Goal: Task Accomplishment & Management: Complete application form

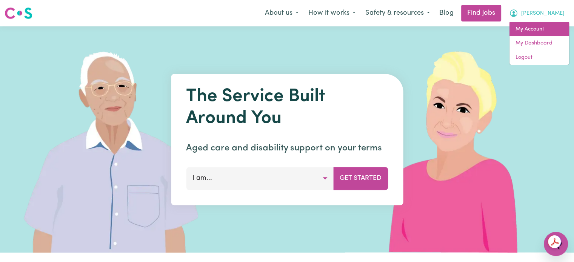
click at [530, 30] on link "My Account" at bounding box center [539, 29] width 60 height 14
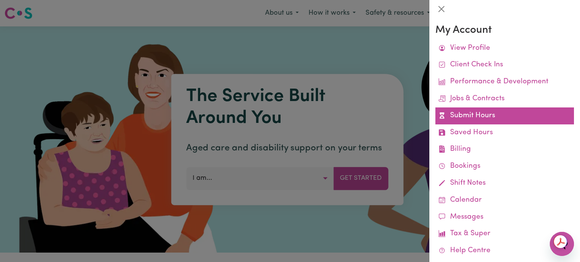
click at [474, 116] on link "Submit Hours" at bounding box center [504, 116] width 138 height 17
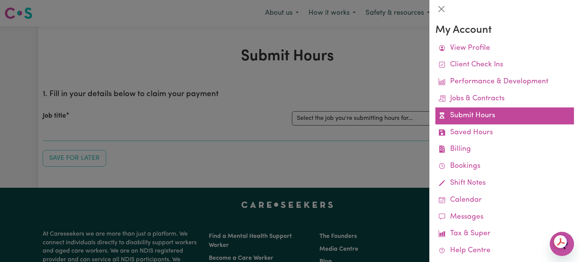
click at [475, 116] on link "Submit Hours" at bounding box center [504, 116] width 138 height 17
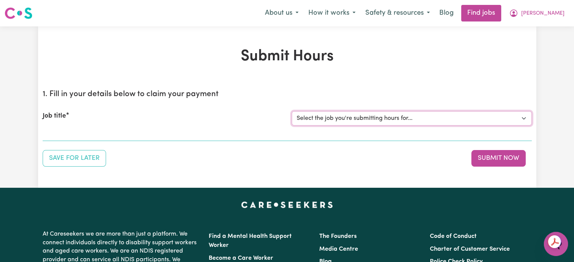
click at [475, 116] on select "Select the job you're submitting hours for... [[PERSON_NAME] [PERSON_NAME]] Job…" at bounding box center [412, 118] width 240 height 14
click at [292, 111] on select "Select the job you're submitting hours for... [[PERSON_NAME] [PERSON_NAME]] Job…" at bounding box center [412, 118] width 240 height 14
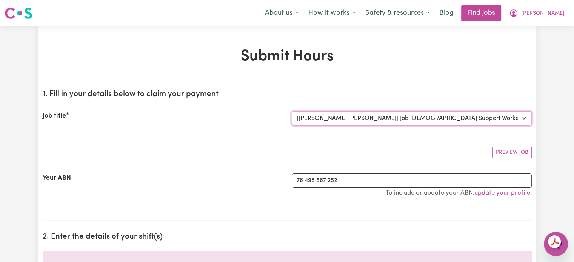
select select "0"
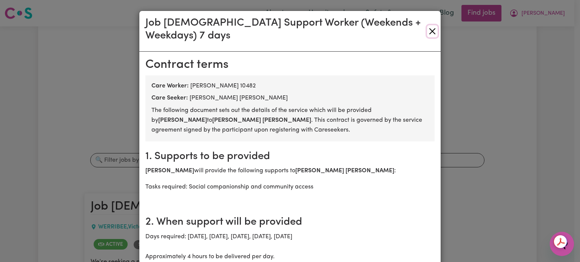
click at [427, 27] on button "Close" at bounding box center [432, 31] width 11 height 12
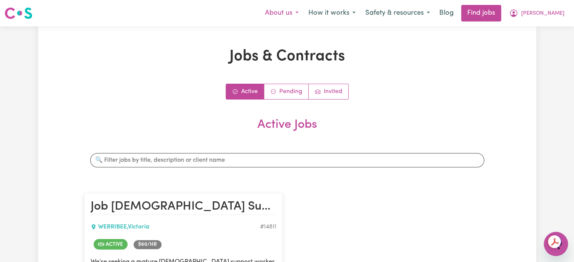
click at [301, 12] on button "About us" at bounding box center [281, 13] width 43 height 16
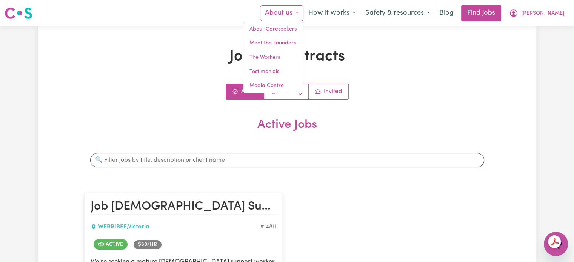
click at [18, 104] on div "Jobs & Contracts Active Pending Invited Active Jobs Search jobs Job [DEMOGRAPHI…" at bounding box center [287, 253] width 574 height 455
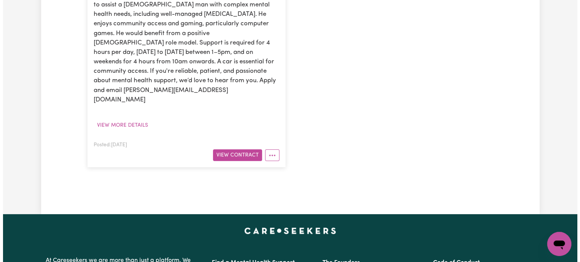
scroll to position [226, 0]
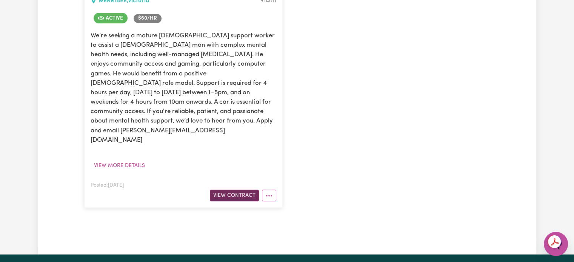
click at [235, 190] on button "View Contract" at bounding box center [234, 196] width 49 height 12
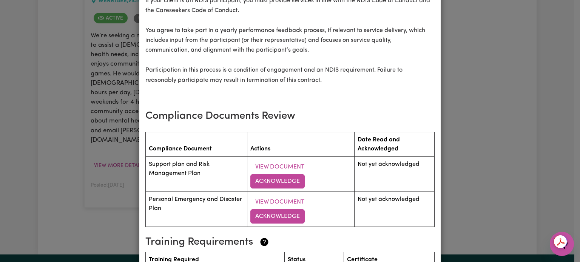
scroll to position [1019, 0]
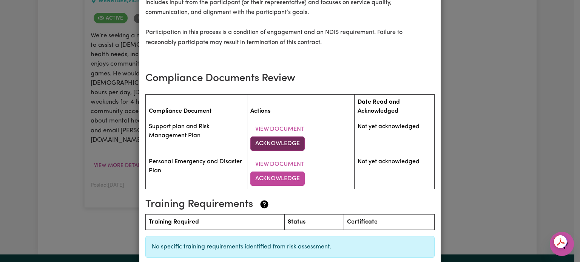
click at [268, 143] on button "Acknowledge" at bounding box center [277, 144] width 54 height 14
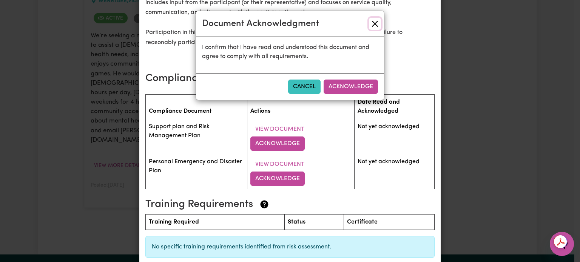
click at [374, 24] on button "Close" at bounding box center [375, 24] width 12 height 12
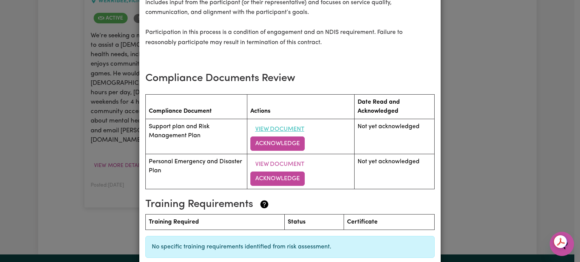
click at [274, 128] on button "View Document" at bounding box center [279, 129] width 59 height 14
click at [274, 165] on button "View Document" at bounding box center [279, 164] width 59 height 14
click at [279, 146] on button "Acknowledge" at bounding box center [277, 144] width 54 height 14
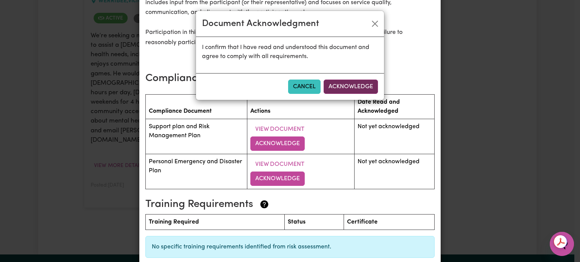
click at [354, 87] on button "Acknowledge" at bounding box center [350, 87] width 54 height 14
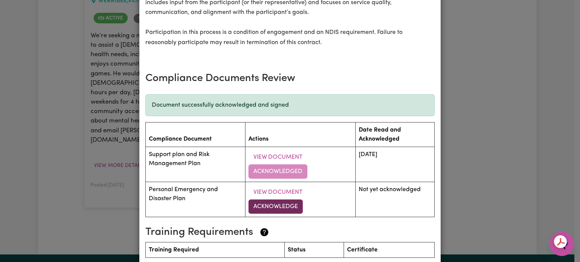
click at [271, 209] on button "Acknowledge" at bounding box center [275, 207] width 54 height 14
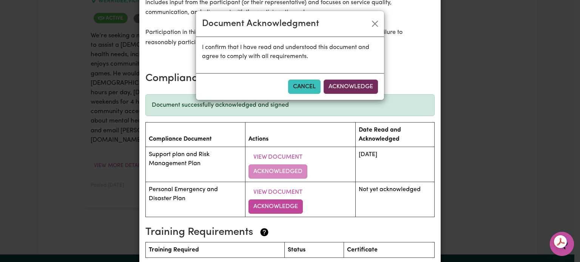
click at [353, 85] on button "Acknowledge" at bounding box center [350, 87] width 54 height 14
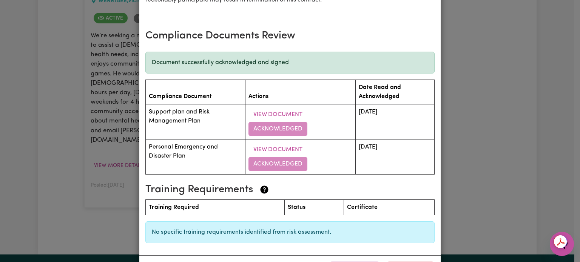
scroll to position [1094, 0]
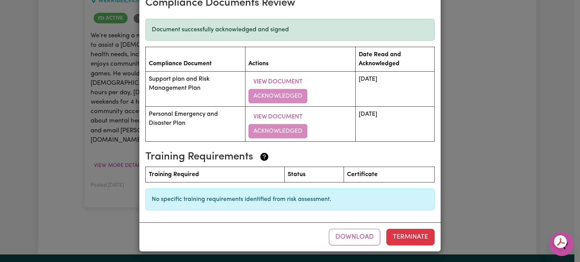
click at [454, 4] on div "Job [DEMOGRAPHIC_DATA] Support Worker (Weekends + Weekdays) 7 days [DEMOGRAPHIC…" at bounding box center [290, 131] width 580 height 262
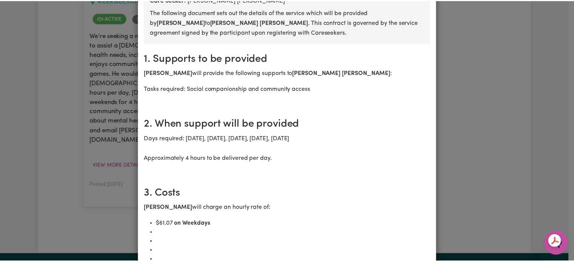
scroll to position [0, 0]
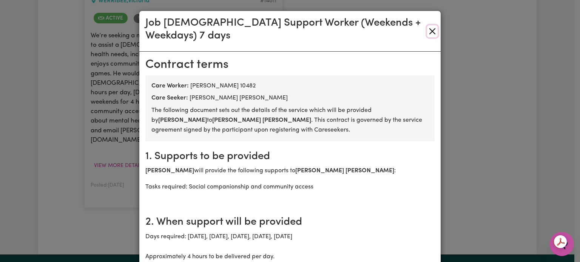
click at [429, 25] on button "Close" at bounding box center [432, 31] width 11 height 12
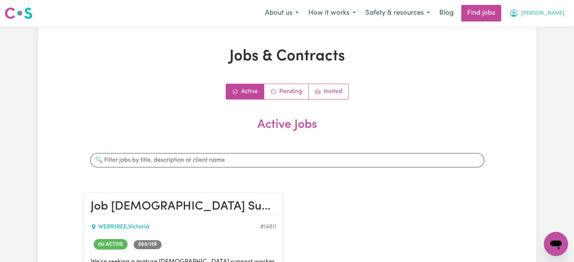
click at [553, 13] on span "[PERSON_NAME]" at bounding box center [542, 13] width 43 height 8
click at [540, 45] on link "My Dashboard" at bounding box center [539, 43] width 60 height 14
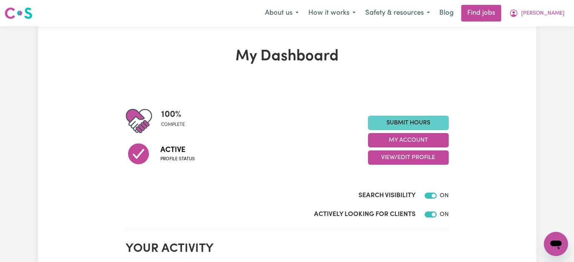
click at [405, 122] on link "Submit Hours" at bounding box center [408, 123] width 81 height 14
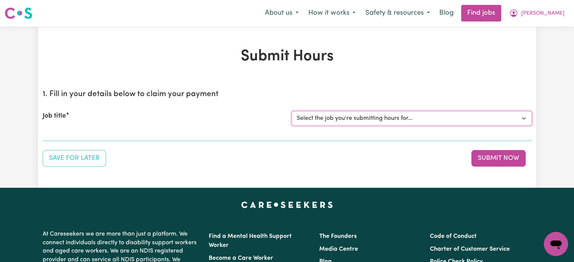
click at [401, 119] on select "Select the job you're submitting hours for... [[PERSON_NAME] [PERSON_NAME]] Job…" at bounding box center [412, 118] width 240 height 14
select select "14811"
click at [292, 111] on select "Select the job you're submitting hours for... [[PERSON_NAME] [PERSON_NAME]] Job…" at bounding box center [412, 118] width 240 height 14
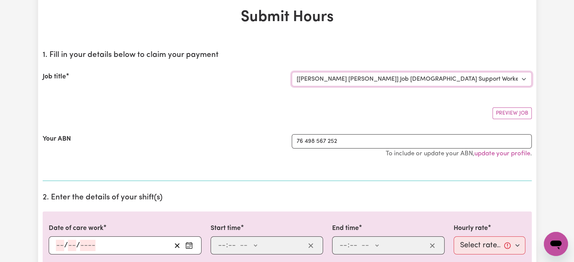
scroll to position [151, 0]
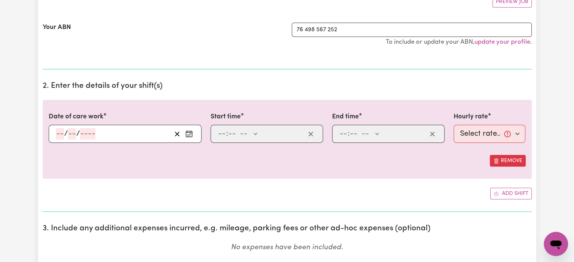
click at [59, 133] on input "number" at bounding box center [60, 133] width 8 height 11
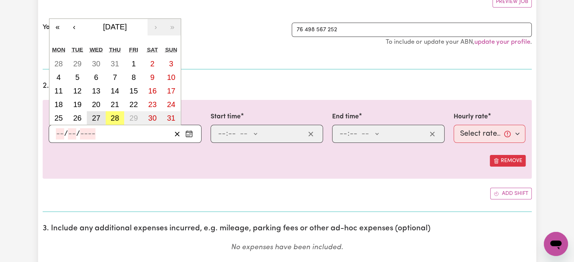
click at [94, 116] on abbr "27" at bounding box center [96, 118] width 8 height 8
type input "[DATE]"
type input "27"
type input "8"
type input "2025"
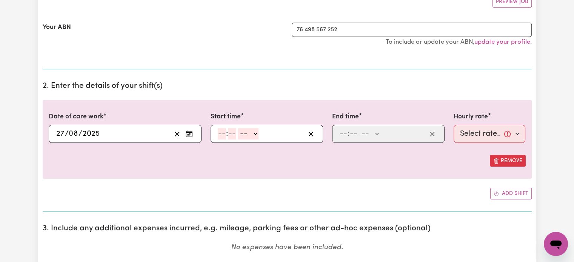
click at [220, 135] on input "number" at bounding box center [222, 133] width 8 height 11
type input "2"
type input "0"
click at [254, 132] on select "-- AM PM" at bounding box center [247, 133] width 20 height 11
select select "pm"
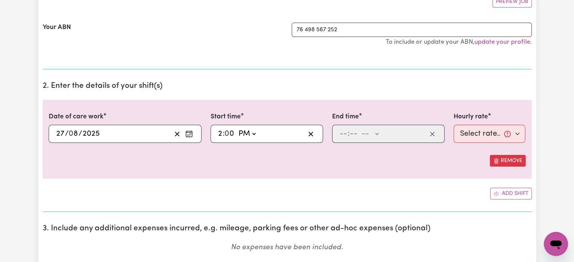
click at [237, 128] on select "-- AM PM" at bounding box center [247, 133] width 20 height 11
type input "14:00"
click at [343, 133] on input "number" at bounding box center [343, 133] width 8 height 11
type input "6"
type input "0"
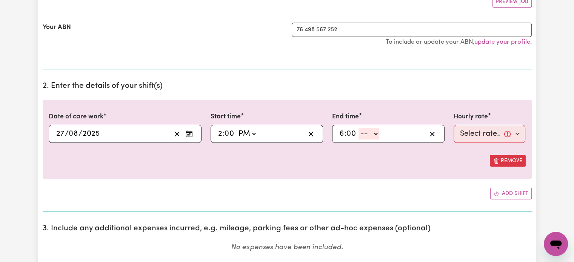
click at [343, 133] on input "6" at bounding box center [341, 133] width 5 height 11
click at [372, 132] on select "-- AM PM" at bounding box center [368, 133] width 20 height 11
select select "pm"
click at [358, 128] on select "-- AM PM" at bounding box center [368, 133] width 20 height 11
type input "18:00"
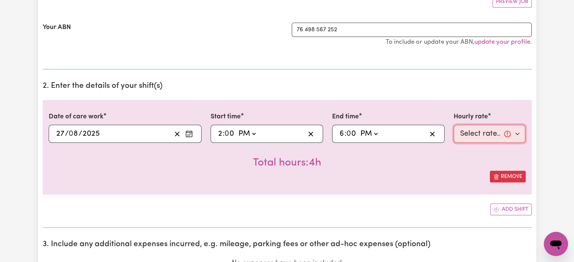
click at [520, 134] on select "Select rate... $61.07 (Weekday)" at bounding box center [490, 134] width 72 height 18
select select "61.07-Weekday"
click at [454, 125] on select "Select rate... $61.07 (Weekday)" at bounding box center [490, 134] width 72 height 18
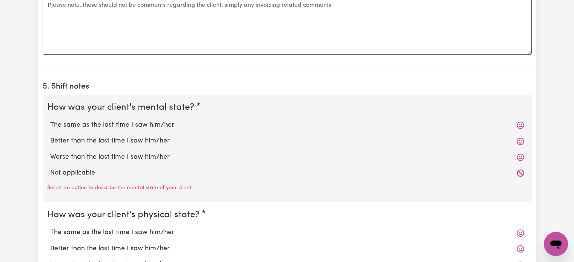
scroll to position [491, 0]
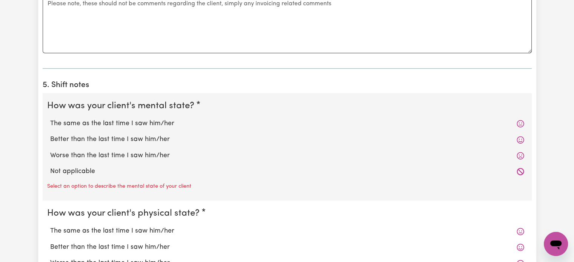
click at [141, 122] on label "The same as the last time I saw him/her" at bounding box center [287, 124] width 474 height 10
click at [50, 119] on input "The same as the last time I saw him/her" at bounding box center [50, 118] width 0 height 0
radio input "true"
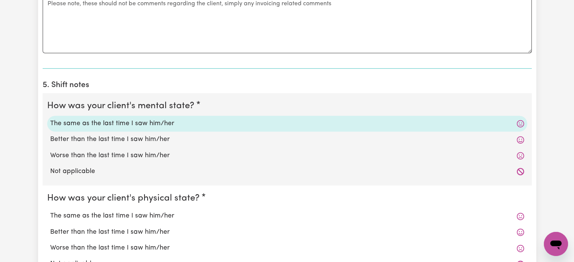
click at [129, 215] on label "The same as the last time I saw him/her" at bounding box center [287, 216] width 474 height 10
click at [50, 211] on input "The same as the last time I saw him/her" at bounding box center [50, 211] width 0 height 0
radio input "true"
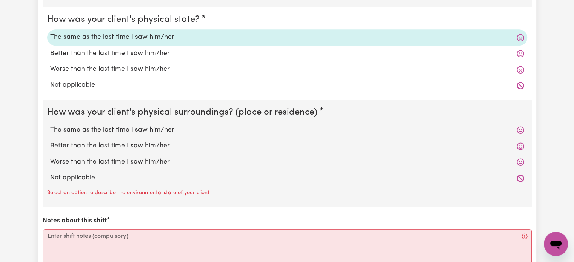
scroll to position [679, 0]
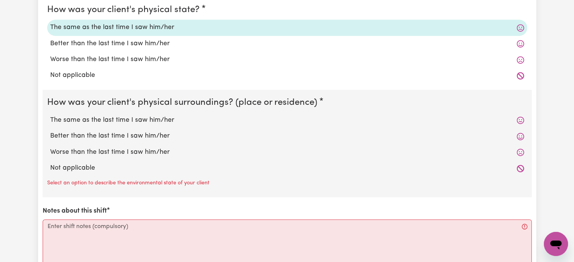
click at [120, 118] on label "The same as the last time I saw him/her" at bounding box center [287, 120] width 474 height 10
click at [50, 115] on input "The same as the last time I saw him/her" at bounding box center [50, 115] width 0 height 0
radio input "true"
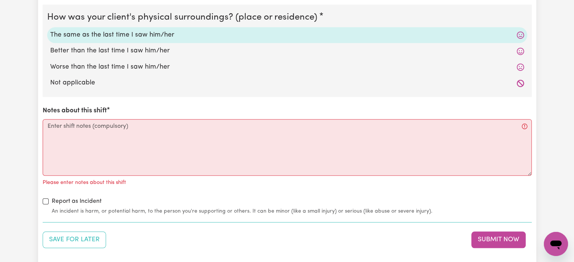
scroll to position [792, 0]
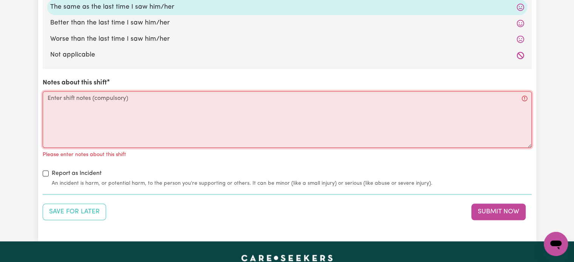
click at [86, 97] on textarea "Notes about this shift" at bounding box center [287, 119] width 489 height 57
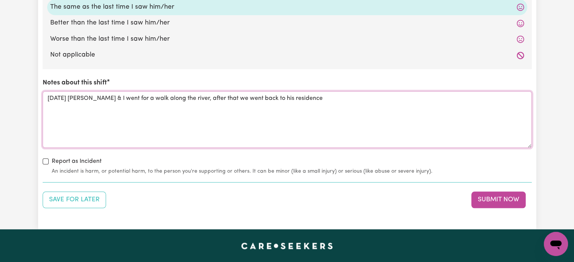
click at [203, 97] on textarea "[DATE] [PERSON_NAME] & I went for a walk along the river, after that we went ba…" at bounding box center [287, 119] width 489 height 57
click at [303, 99] on textarea "[DATE] [PERSON_NAME] & I went for a walk along the river, after that, we went b…" at bounding box center [287, 119] width 489 height 57
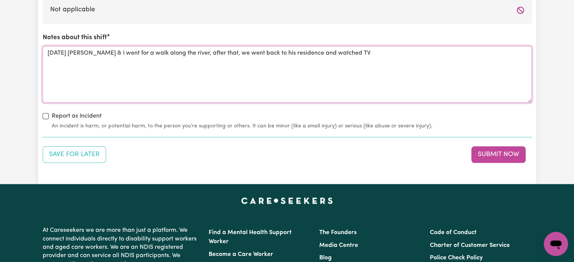
scroll to position [906, 0]
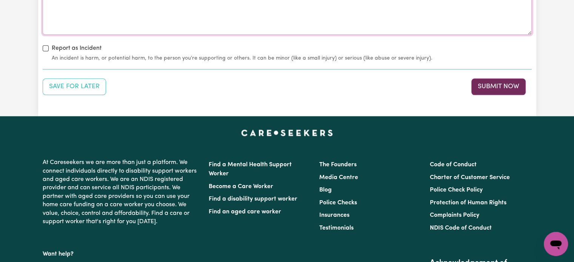
type textarea "[DATE] [PERSON_NAME] & I went for a walk along the river, after that, we went b…"
click at [505, 84] on button "Submit Now" at bounding box center [498, 86] width 54 height 17
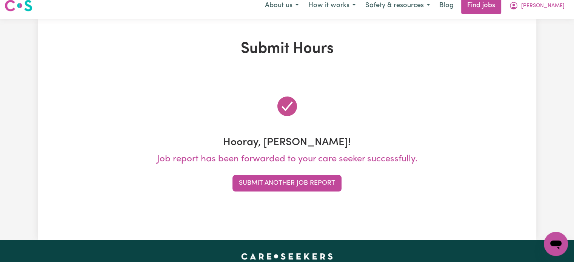
scroll to position [0, 0]
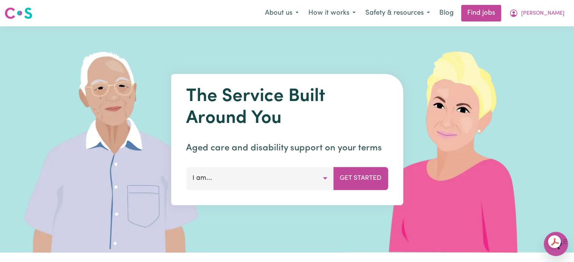
drag, startPoint x: 1101, startPoint y: 481, endPoint x: 557, endPoint y: 249, distance: 591.1
click at [557, 249] on icon "Open messaging window" at bounding box center [556, 244] width 14 height 14
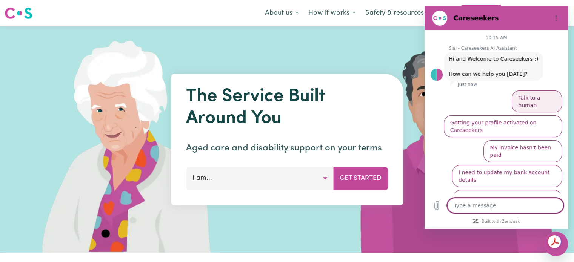
click at [538, 98] on button "Talk to a human" at bounding box center [537, 102] width 50 height 22
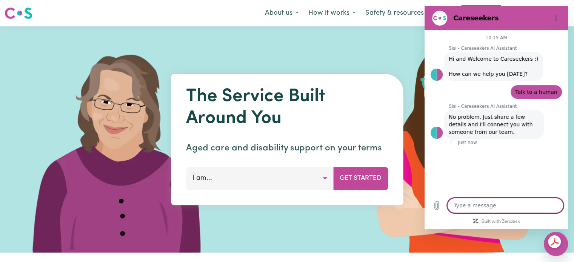
type textarea "x"
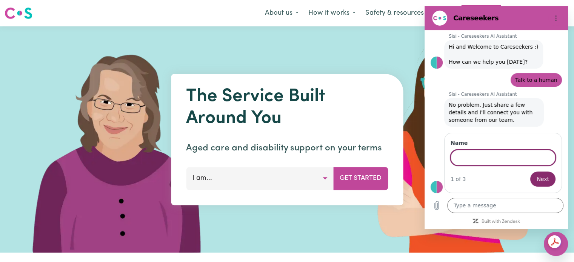
scroll to position [11, 0]
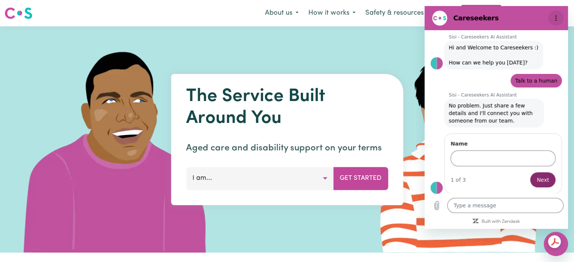
click at [554, 16] on icon "Options menu" at bounding box center [556, 18] width 6 height 6
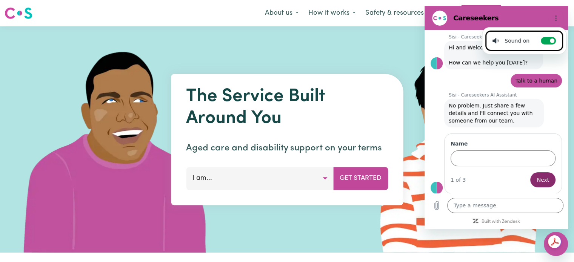
click at [387, 41] on img at bounding box center [457, 139] width 225 height 226
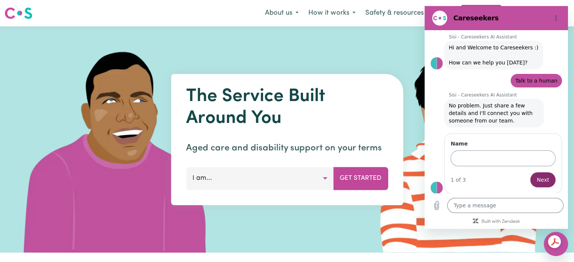
click at [470, 158] on input "Name" at bounding box center [503, 159] width 105 height 16
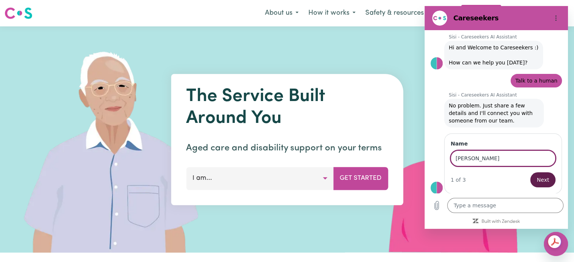
type input "[PERSON_NAME]"
click at [538, 180] on span "Next" at bounding box center [543, 179] width 12 height 9
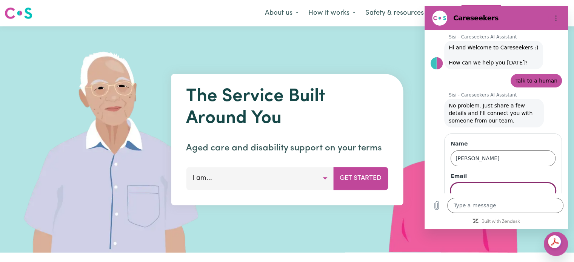
scroll to position [44, 0]
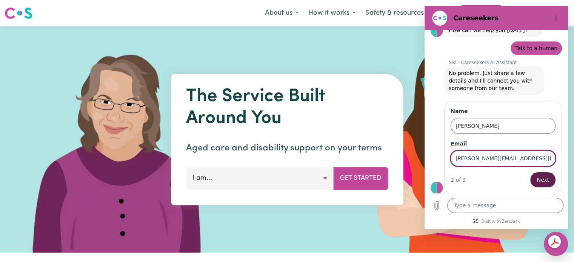
type input "[PERSON_NAME][EMAIL_ADDRESS][DOMAIN_NAME]"
click at [538, 180] on span "Next" at bounding box center [543, 179] width 12 height 9
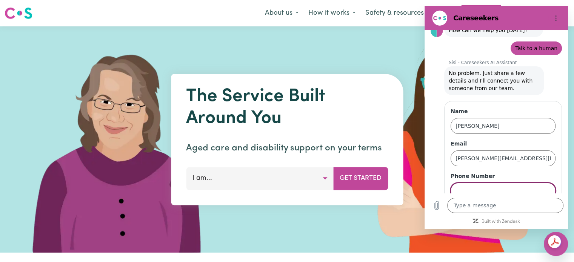
scroll to position [76, 0]
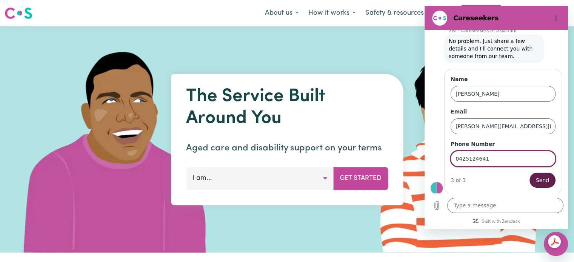
type input "0425124641"
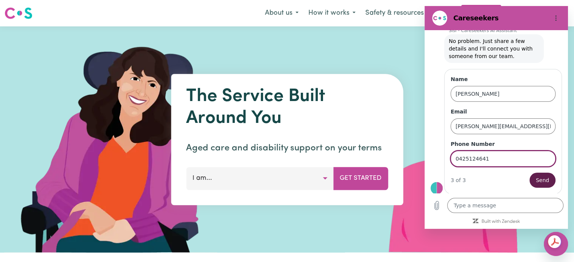
click at [538, 180] on span "Send" at bounding box center [542, 180] width 13 height 9
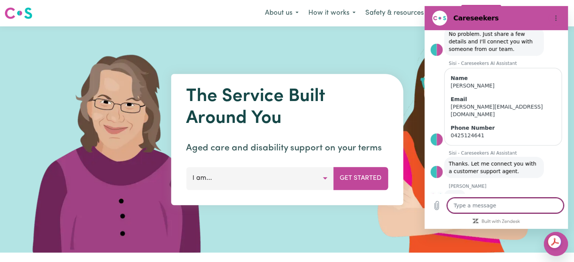
scroll to position [83, 0]
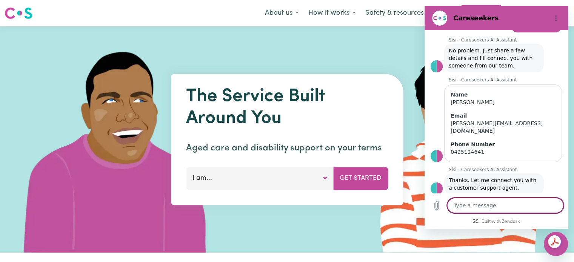
type textarea "x"
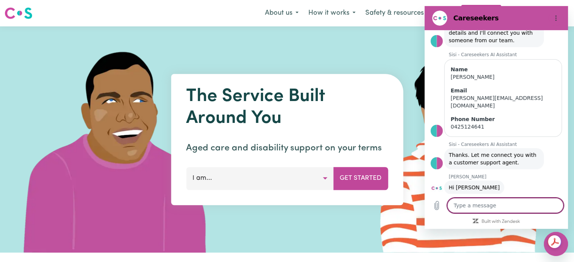
scroll to position [93, 0]
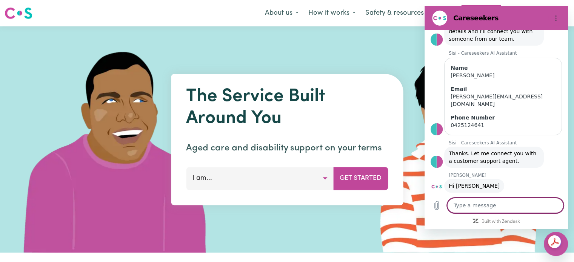
type textarea "H"
type textarea "x"
type textarea "Hi"
type textarea "x"
type textarea "Hi"
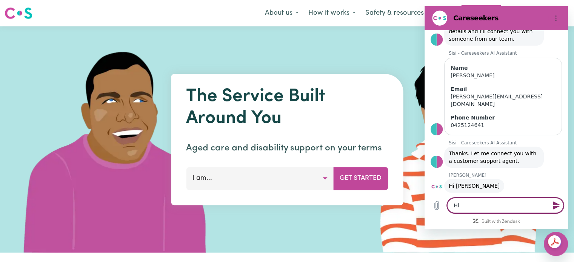
type textarea "x"
type textarea "Hi L"
type textarea "x"
type textarea "Hi Li"
type textarea "x"
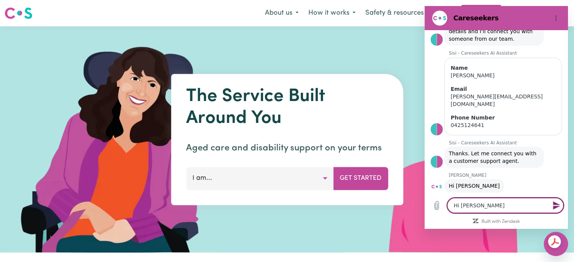
type textarea "Hi Liz"
type textarea "x"
type textarea "Hi Liza"
type textarea "x"
type textarea "Hi Liza,"
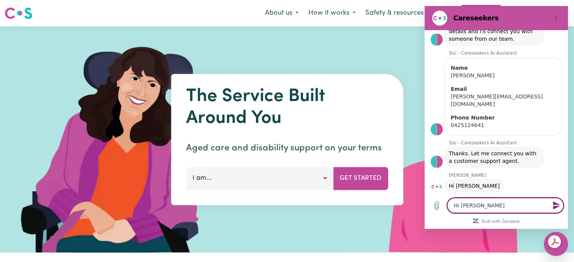
type textarea "x"
type textarea "Hi Liza,"
type textarea "x"
type textarea "Hi Liza, i"
type textarea "x"
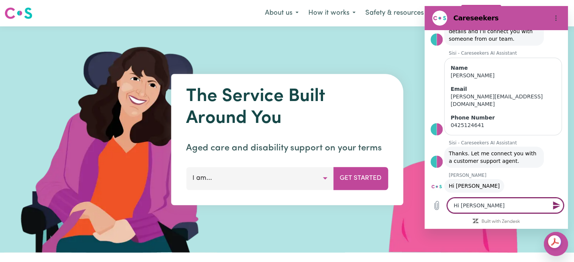
type textarea "Hi Liza, im"
type textarea "x"
type textarea "Hi Liza, im"
type textarea "x"
type textarea "Hi Liza, im t"
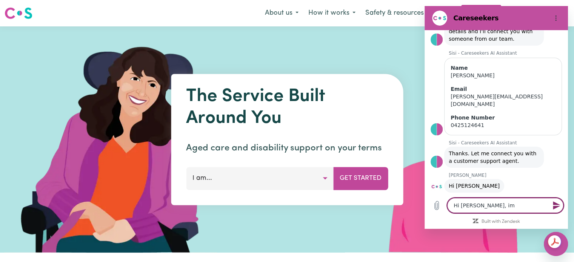
type textarea "x"
type textarea "Hi Liza, im tr"
type textarea "x"
type textarea "Hi Liza, im try"
type textarea "x"
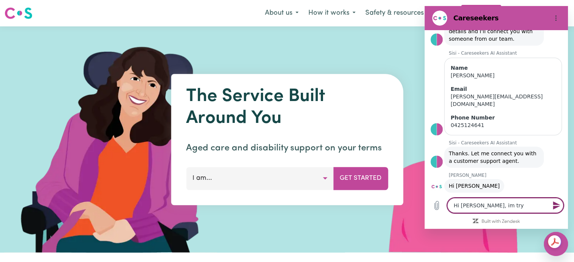
type textarea "Hi Liza, im tryi"
type textarea "x"
type textarea "Hi Liza, im tryin"
type textarea "x"
type textarea "Hi Liza, im trying"
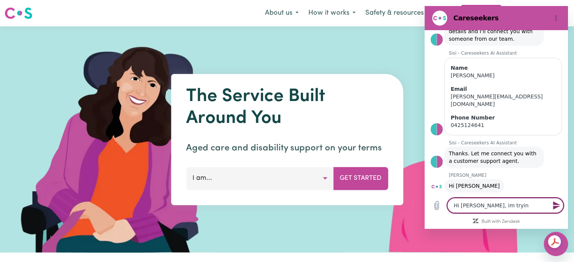
type textarea "x"
type textarea "Hi Liza, im trying"
type textarea "x"
type textarea "Hi Liza, im trying t"
type textarea "x"
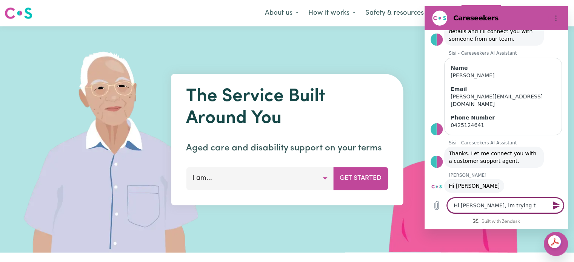
type textarea "Hi Liza, im trying to"
type textarea "x"
type textarea "Hi Liza, im trying to"
type textarea "x"
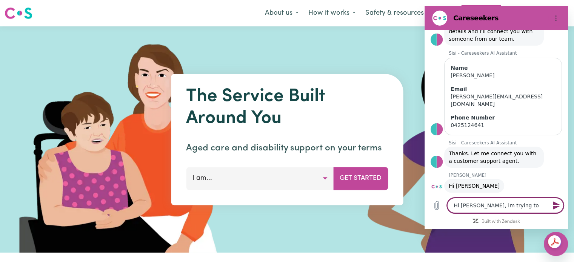
type textarea "Hi Liza, im trying to b"
type textarea "x"
type textarea "Hi Liza, im trying to bi"
type textarea "x"
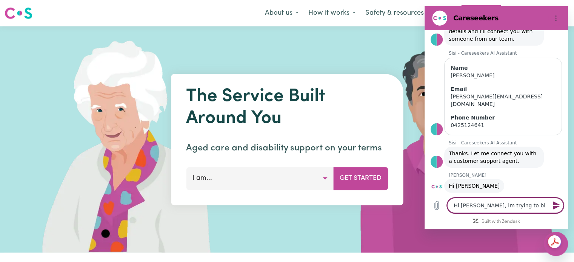
type textarea "Hi Liza, im trying to bil"
type textarea "x"
type textarea "Hi Liza, im trying to bill"
type textarea "x"
type textarea "Hi Liza, im trying to bill"
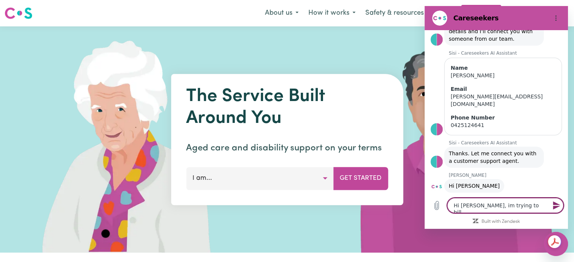
type textarea "x"
type textarea "Hi Liza, im trying to bill a"
type textarea "x"
type textarea "Hi Liza, im trying to bill a"
type textarea "x"
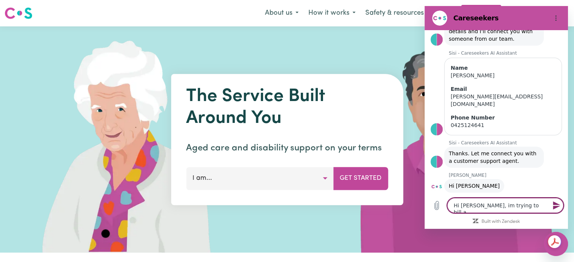
type textarea "Hi Liza, im trying to bill a c"
type textarea "x"
type textarea "Hi Liza, im trying to bill a cl"
type textarea "x"
type textarea "Hi Liza, im trying to bill a cli"
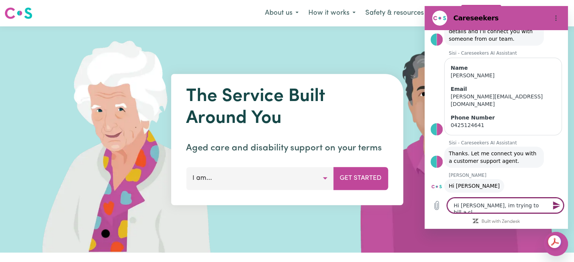
type textarea "x"
type textarea "Hi Liza, im trying to bill a clie"
type textarea "x"
type textarea "Hi Liza, im trying to bill a clien"
type textarea "x"
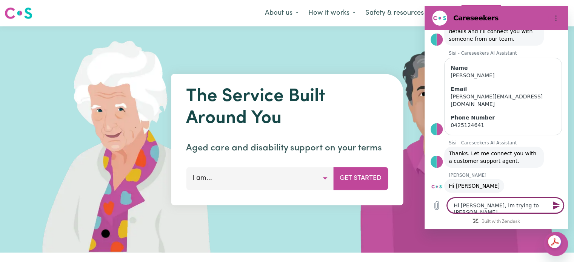
type textarea "Hi Liza, im trying to bill a client"
type textarea "x"
type textarea "Hi Liza, im trying to bill a client"
type textarea "x"
type textarea "Hi Liza, im trying to bill a client a"
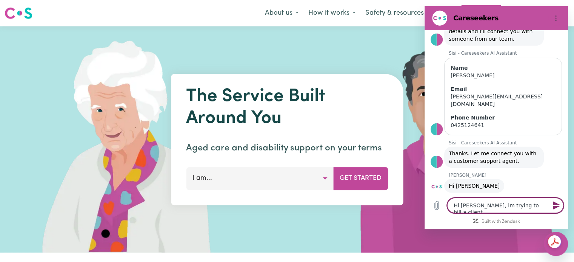
type textarea "x"
type textarea "Hi Liza, im trying to bill a client an"
type textarea "x"
type textarea "Hi Liza, im trying to bill a client and"
type textarea "x"
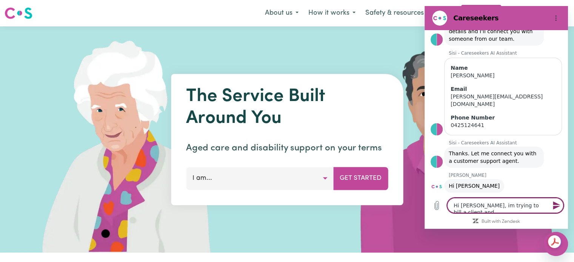
type textarea "Hi Liza, im trying to bill a client and"
type textarea "x"
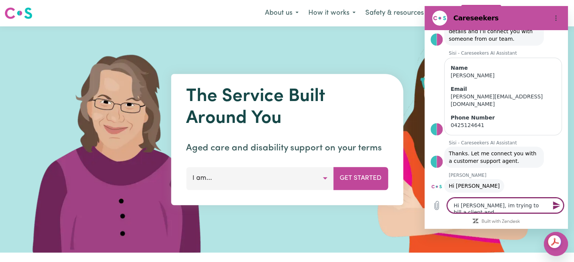
type textarea "Hi Liza, im trying to bill a client and a"
type textarea "x"
type textarea "Hi Liza, im trying to bill a client and a"
type textarea "x"
type textarea "Hi Liza, im trying to bill a client and a b"
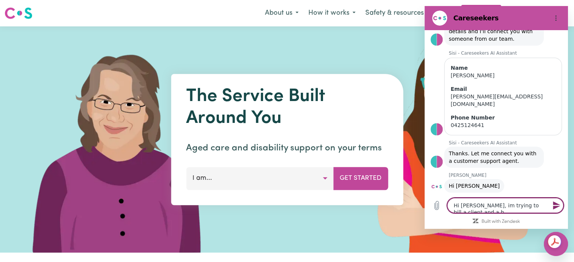
type textarea "x"
type textarea "Hi Liza, im trying to bill a client and a bo"
type textarea "x"
type textarea "Hi Liza, im trying to bill a client and a box"
type textarea "x"
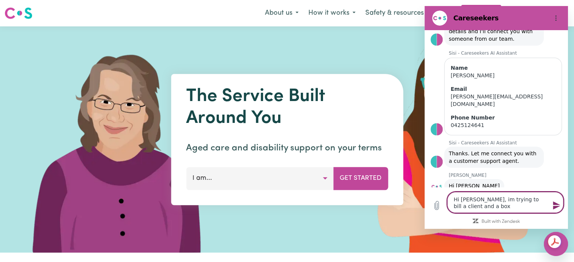
type textarea "Hi Liza, im trying to bill a client and a box"
type textarea "x"
type textarea "Hi Liza, im trying to bill a client and a box c"
type textarea "x"
type textarea "Hi Liza, im trying to bill a client and a box co"
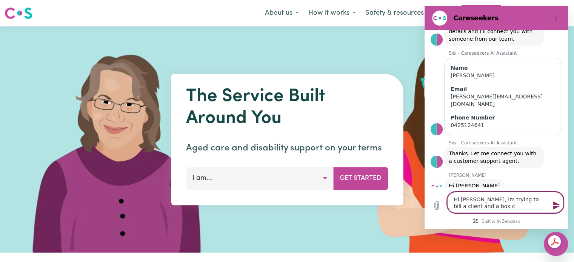
type textarea "x"
type textarea "Hi Liza, im trying to bill a client and a box com"
type textarea "x"
type textarea "Hi Liza, im trying to bill a client and a box come"
type textarea "x"
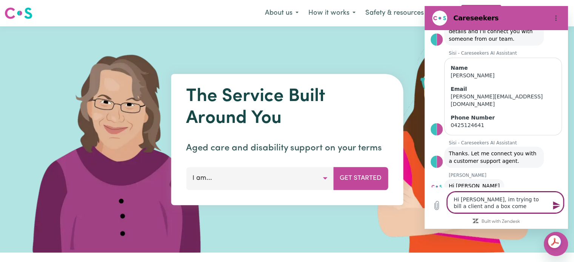
type textarea "Hi Liza, im trying to bill a client and a box comes"
type textarea "x"
type textarea "Hi Liza, im trying to bill a client and a box comes"
type textarea "x"
type textarea "Hi Liza, im trying to bill a client and a box comes u"
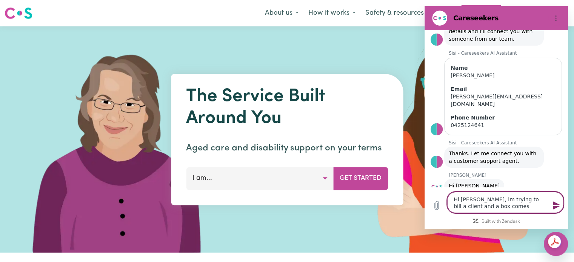
type textarea "x"
type textarea "Hi Liza, im trying to bill a client and a box comes up"
type textarea "x"
type textarea "Hi Liza, im trying to bill a client and a box comes up"
type textarea "x"
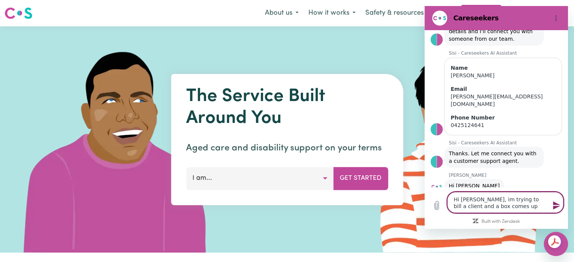
type textarea "Hi Liza, im trying to bill a client and a box comes up s"
type textarea "x"
type textarea "Hi Liza, im trying to bill a client and a box comes up sa"
type textarea "x"
type textarea "Hi Liza, im trying to bill a client and a box comes up say"
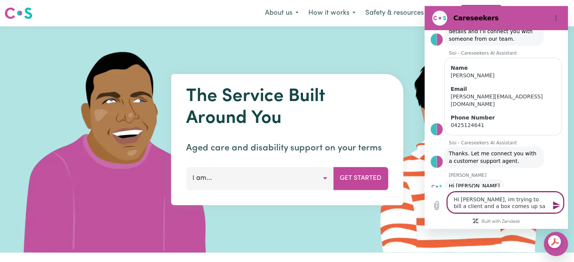
type textarea "x"
type textarea "Hi Liza, im trying to bill a client and a box comes up sayi"
type textarea "x"
type textarea "Hi Liza, im trying to bill a client and a box comes up sayin"
type textarea "x"
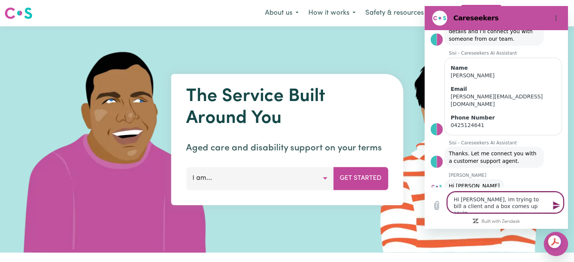
type textarea "Hi Liza, im trying to bill a client and a box comes up saying"
type textarea "x"
type textarea "Hi Liza, im trying to bill a client and a box comes up saying"
type textarea "x"
type textarea "Hi Liza, im trying to bill a client and a box comes up saying I"
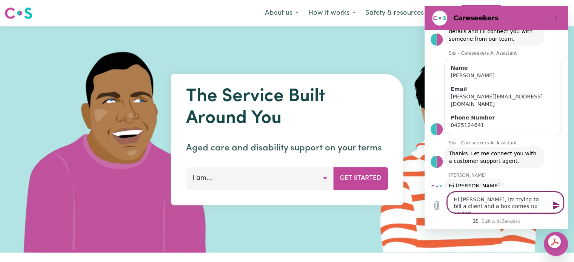
type textarea "x"
type textarea "Hi Liza, im trying to bill a client and a box comes up saying I"
type textarea "x"
type textarea "Hi Liza, im trying to bill a client and a box comes up saying I n"
type textarea "x"
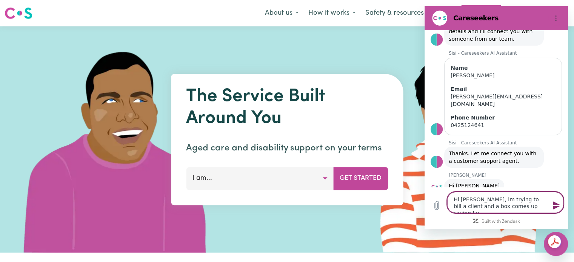
type textarea "Hi Liza, im trying to bill a client and a box comes up saying I ne"
type textarea "x"
type textarea "Hi Liza, im trying to bill a client and a box comes up saying I nee"
type textarea "x"
type textarea "Hi Liza, im trying to bill a client and a box comes up saying I need"
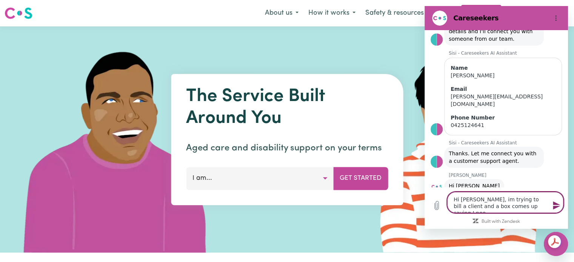
type textarea "x"
type textarea "Hi Liza, im trying to bill a client and a box comes up saying I need"
type textarea "x"
type textarea "Hi Liza, im trying to bill a client and a box comes up saying I need t"
type textarea "x"
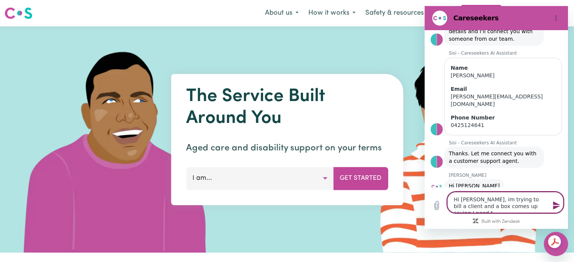
type textarea "Hi Liza, im trying to bill a client and a box comes up saying I need to"
type textarea "x"
type textarea "Hi Liza, im trying to bill a client and a box comes up saying I need to"
type textarea "x"
type textarea "Hi Liza, im trying to bill a client and a box comes up saying I need to u"
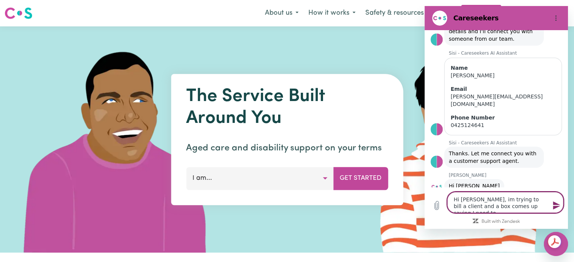
type textarea "x"
type textarea "Hi Liza, im trying to bill a client and a box comes up saying I need to up"
type textarea "x"
type textarea "Hi Liza, im trying to bill a client and a box comes up saying I need to upd"
type textarea "x"
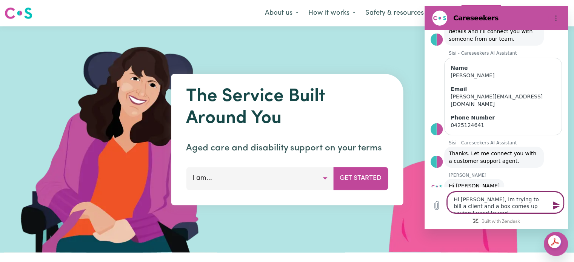
type textarea "Hi Liza, im trying to bill a client and a box comes up saying I need to upda"
type textarea "x"
type textarea "Hi Liza, im trying to bill a client and a box comes up saying I need to updat"
type textarea "x"
type textarea "Hi Liza, im trying to bill a client and a box comes up saying I need to update"
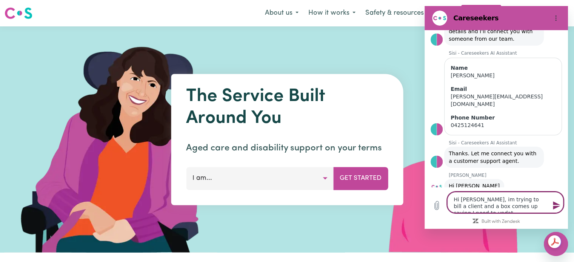
type textarea "x"
type textarea "Hi Liza, im trying to bill a client and a box comes up saying I need to update"
type textarea "x"
type textarea "Hi Liza, im trying to bill a client and a box comes up saying I need to update d"
type textarea "x"
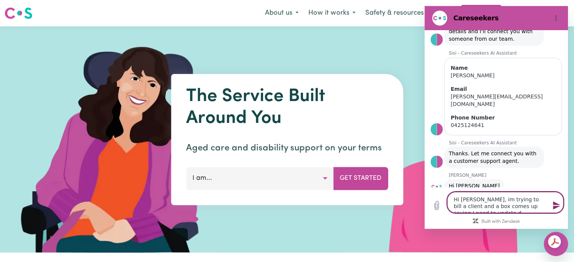
type textarea "Hi Liza, im trying to bill a client and a box comes up saying I need to update …"
type textarea "x"
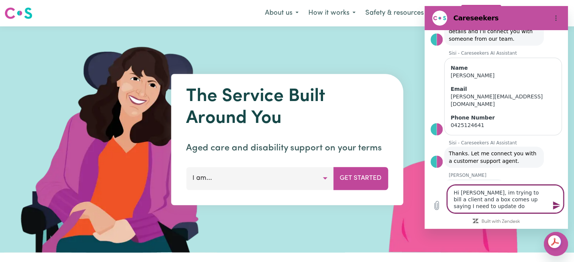
type textarea "Hi Liza, im trying to bill a client and a box comes up saying I need to update …"
type textarea "x"
type textarea "Hi Liza, im trying to bill a client and a box comes up saying I need to update …"
type textarea "x"
type textarea "Hi Liza, im trying to bill a client and a box comes up saying I need to update …"
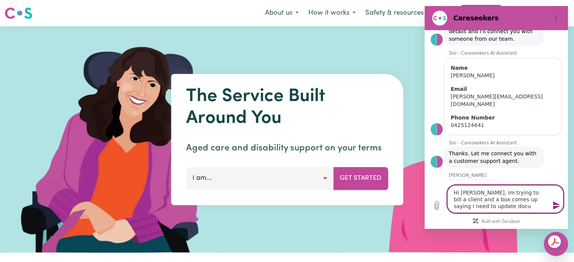
type textarea "x"
type textarea "Hi Liza, im trying to bill a client and a box comes up saying I need to update …"
type textarea "x"
type textarea "Hi Liza, im trying to bill a client and a box comes up saying I need to update …"
type textarea "x"
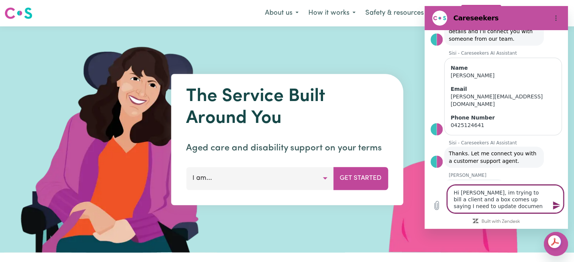
type textarea "Hi Liza, im trying to bill a client and a box comes up saying I need to update …"
type textarea "x"
type textarea "Hi Liza, im trying to bill a client and a box comes up saying I need to update …"
type textarea "x"
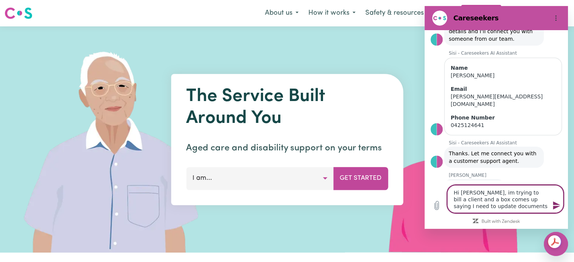
type textarea "Hi Liza, im trying to bill a client and a box comes up saying I need to update …"
type textarea "x"
type textarea "Hi Liza, im trying to bill a client and a box comes up saying I need to update …"
type textarea "x"
type textarea "Hi Liza, im trying to bill a client and a box comes up saying I need to update …"
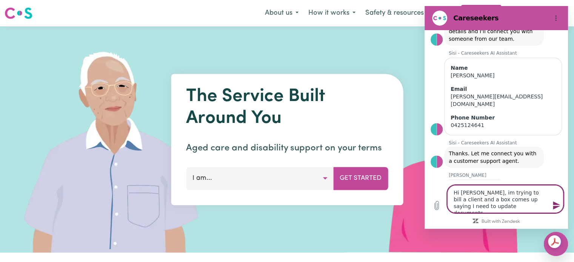
type textarea "x"
type textarea "Hi Liza, im trying to bill a client and a box comes up saying I need to update …"
type textarea "x"
type textarea "Hi Liza, im trying to bill a client and a box comes up saying I need to update …"
type textarea "x"
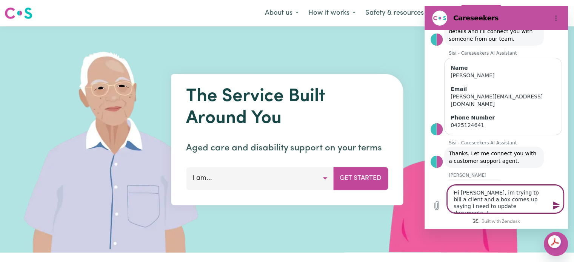
type textarea "Hi Liza, im trying to bill a client and a box comes up saying I need to update …"
type textarea "x"
type textarea "Hi Liza, im trying to bill a client and a box comes up saying I need to update …"
type textarea "x"
type textarea "Hi Liza, im trying to bill a client and a box comes up saying I need to update …"
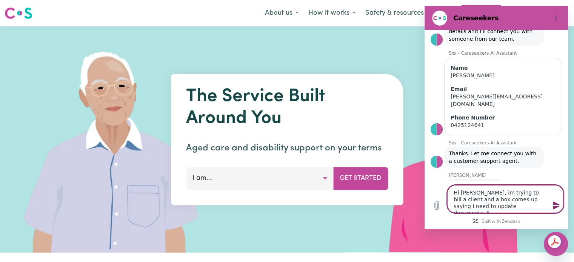
type textarea "x"
type textarea "Hi Liza, im trying to bill a client and a box comes up saying I need to update …"
type textarea "x"
type textarea "Hi Liza, im trying to bill a client and a box comes up saying I need to update …"
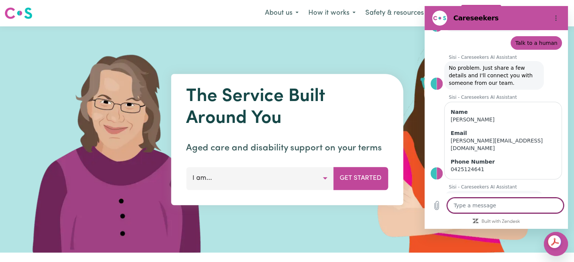
scroll to position [141, 0]
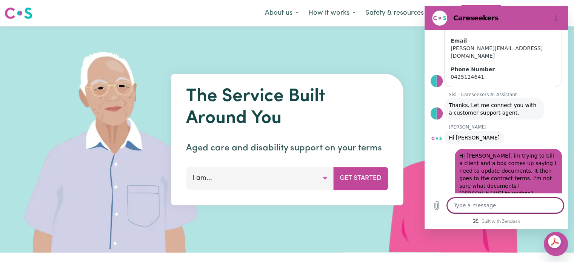
click at [553, 201] on div at bounding box center [555, 203] width 5 height 5
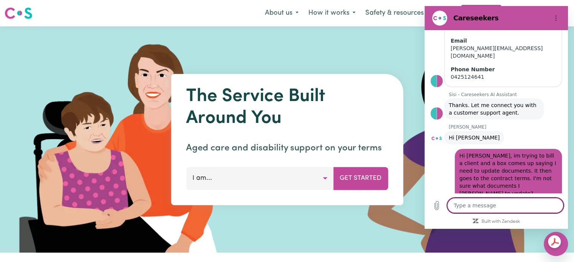
click at [498, 204] on textarea at bounding box center [505, 205] width 116 height 15
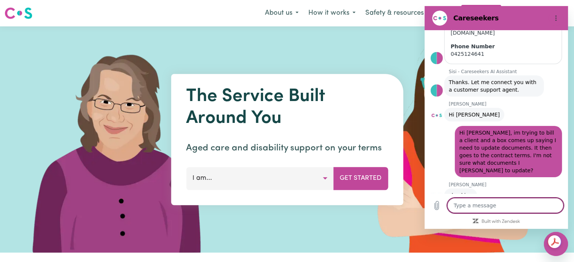
scroll to position [166, 0]
